Goal: Download file/media

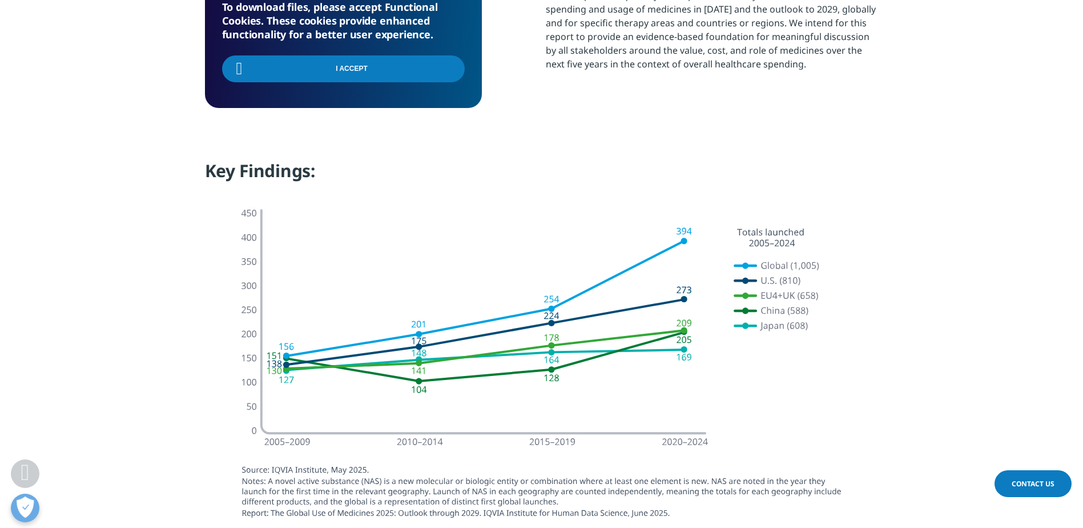
scroll to position [676, 0]
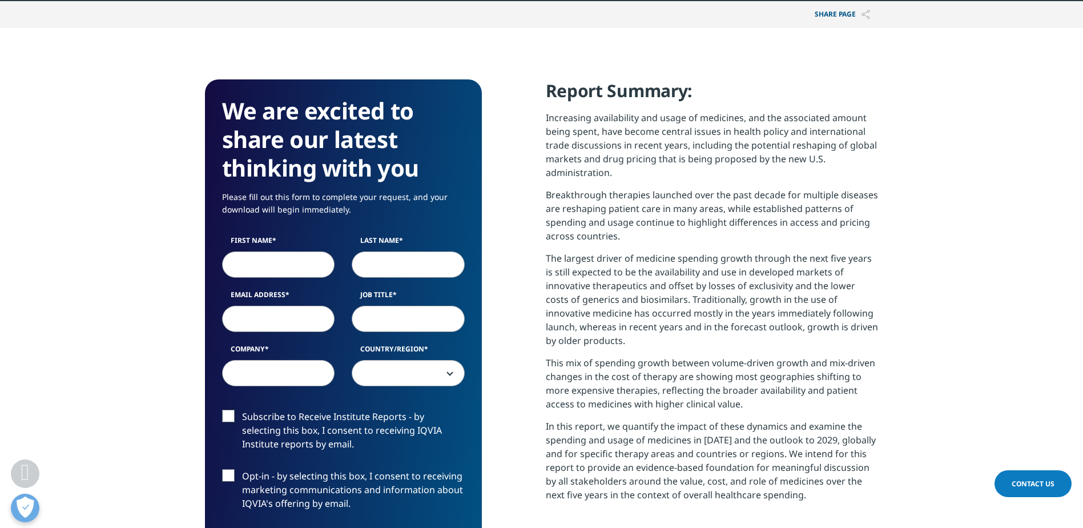
scroll to position [571, 0]
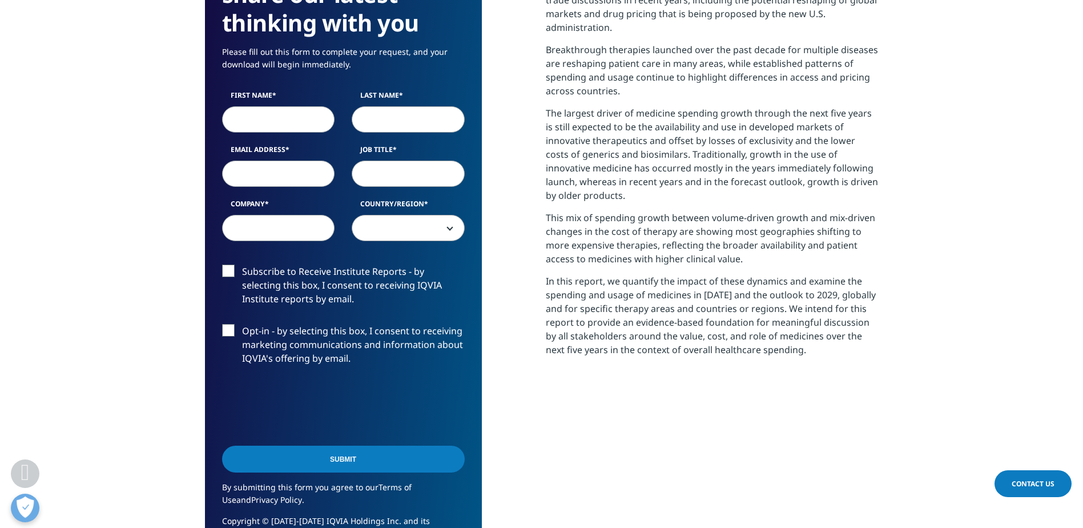
click at [294, 121] on input "First Name" at bounding box center [278, 119] width 113 height 26
type input "Basil"
type input "Ruau"
type input "basile.ruau@msd.com"
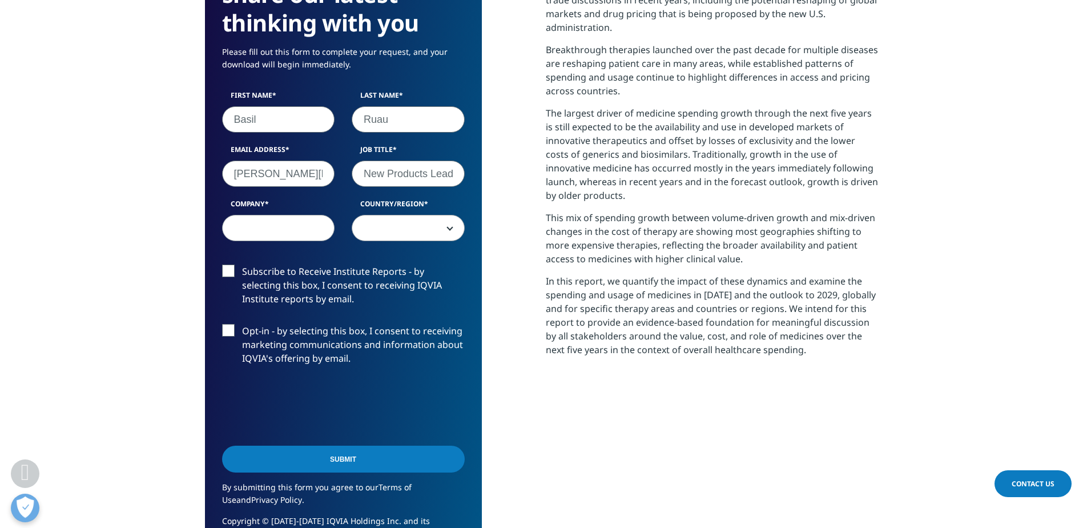
scroll to position [0, 1]
type input "New Products Lead"
type input "MSD"
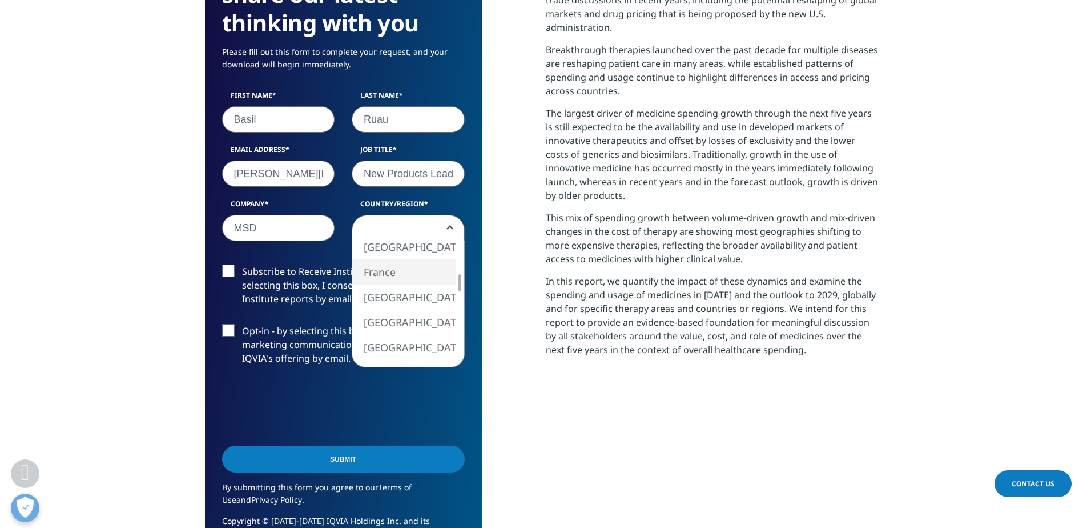
select select "France"
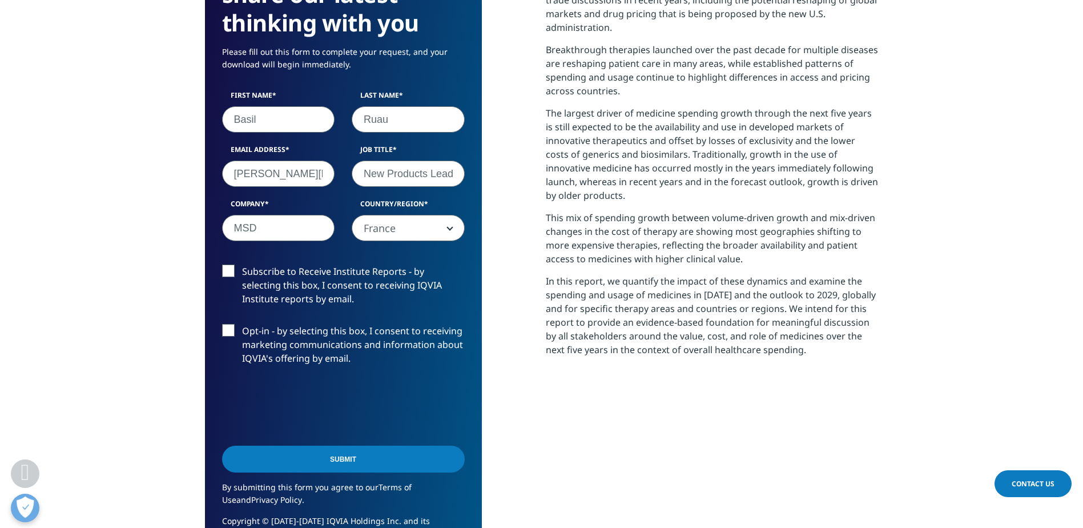
click at [302, 126] on input "Basil" at bounding box center [278, 119] width 113 height 26
type input "Basile"
click at [351, 459] on input "Submit" at bounding box center [343, 458] width 243 height 27
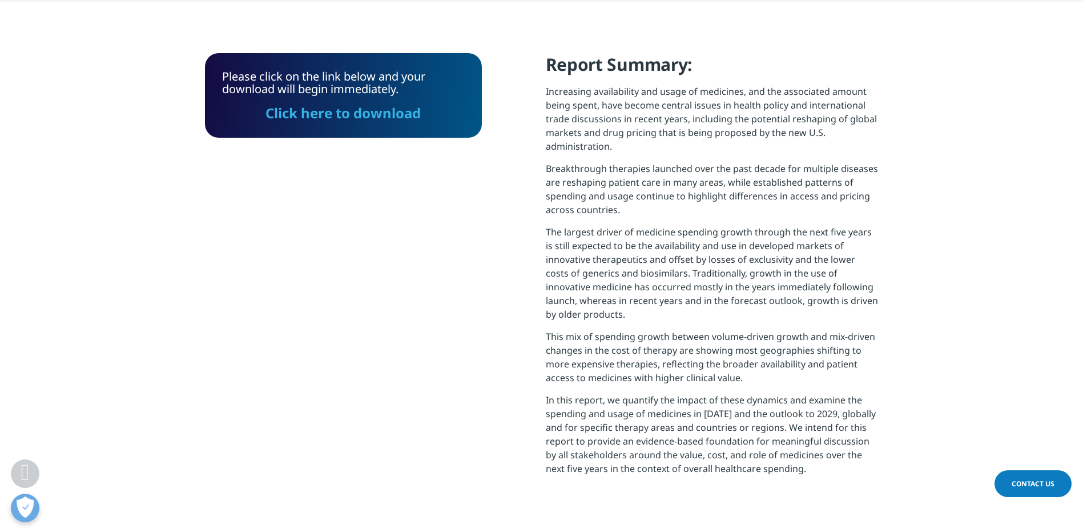
scroll to position [351, 0]
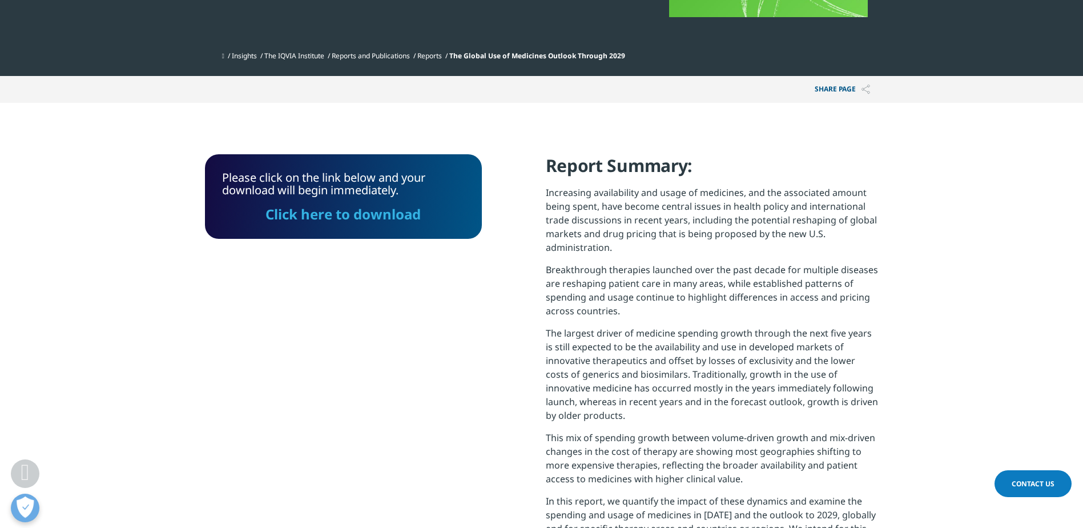
drag, startPoint x: 382, startPoint y: 213, endPoint x: 902, endPoint y: 14, distance: 557.0
click at [382, 213] on link "Click here to download" at bounding box center [343, 213] width 155 height 19
